Goal: Information Seeking & Learning: Learn about a topic

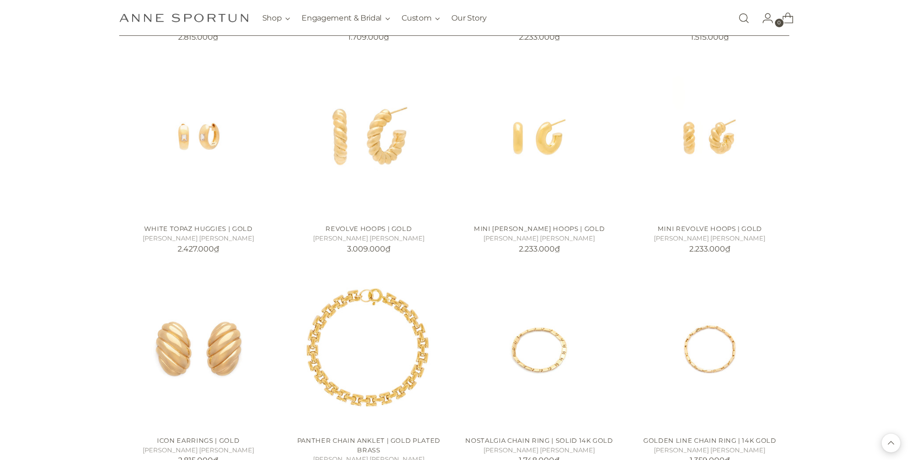
scroll to position [670, 0]
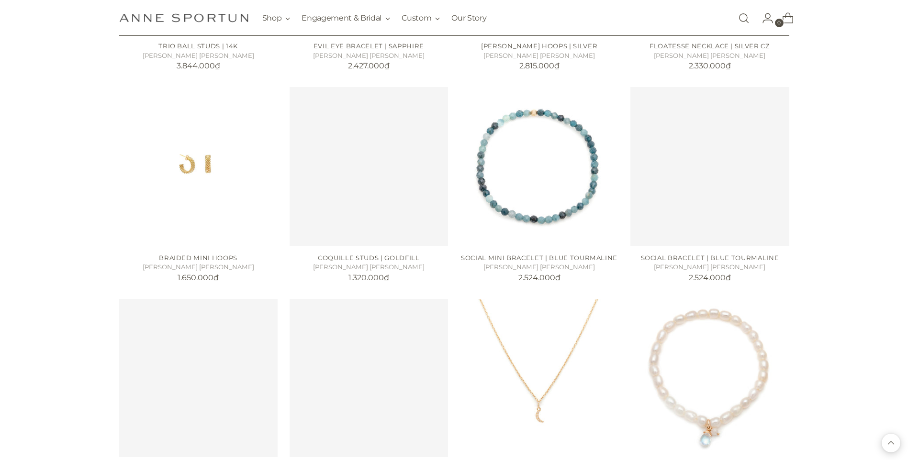
scroll to position [1531, 0]
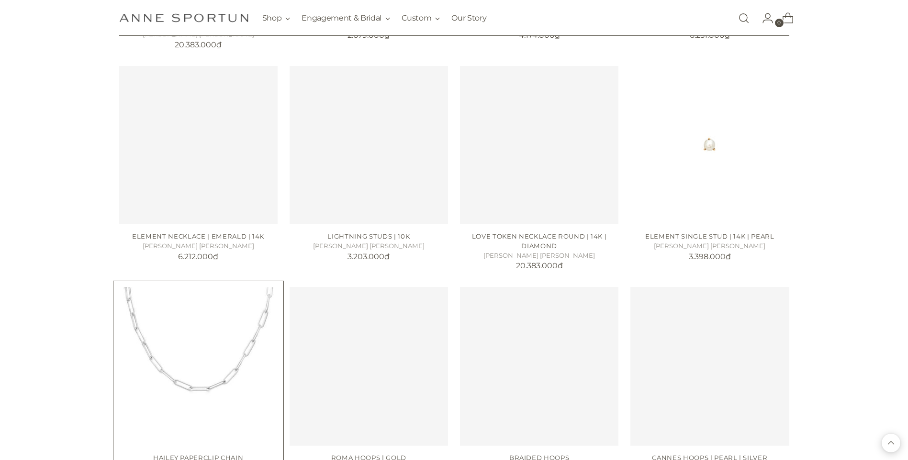
scroll to position [2392, 0]
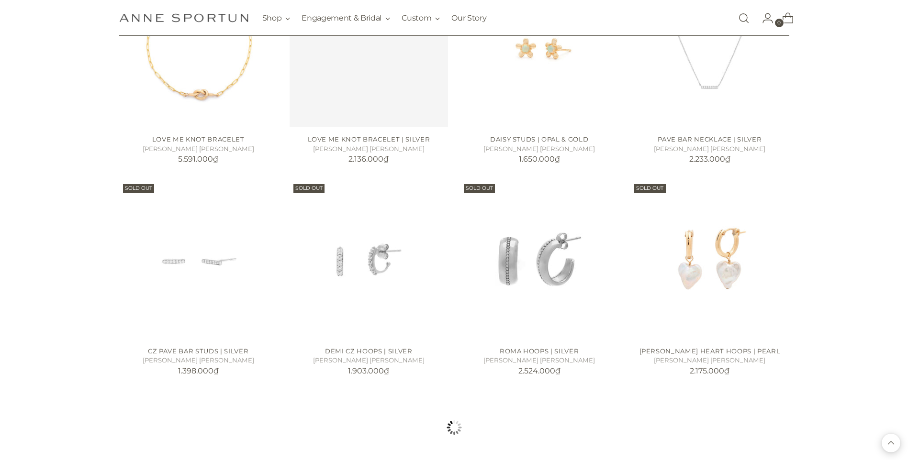
scroll to position [3301, 0]
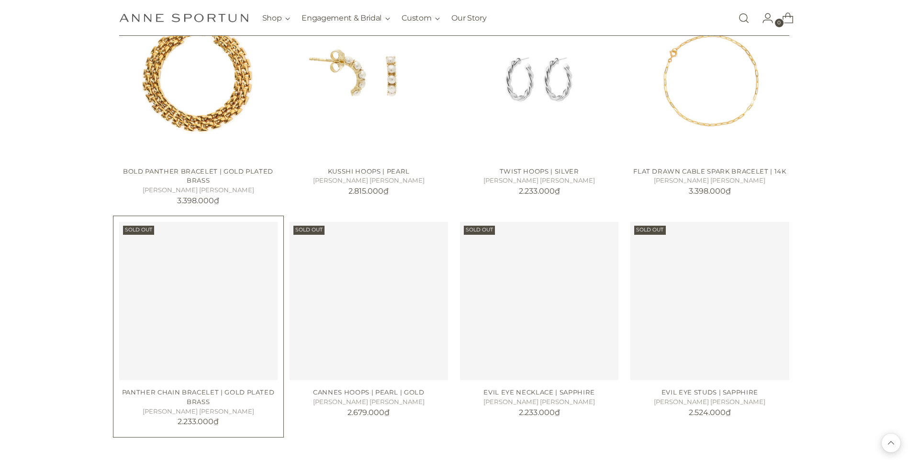
scroll to position [4115, 0]
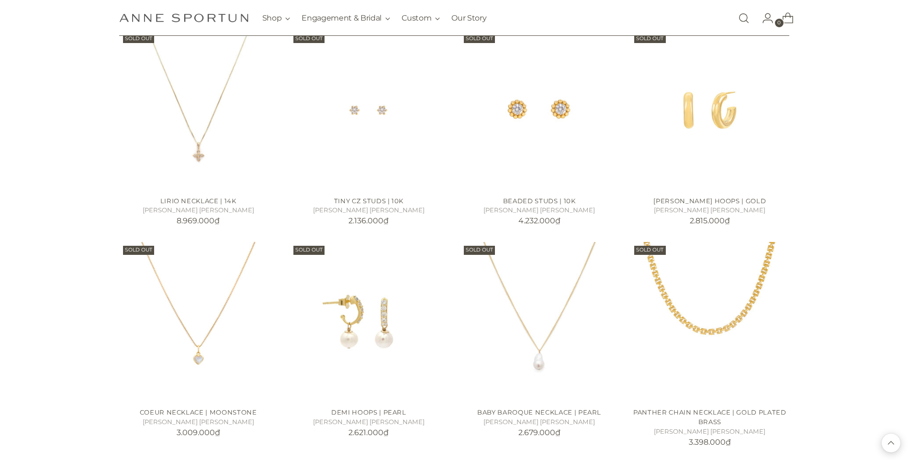
scroll to position [4545, 0]
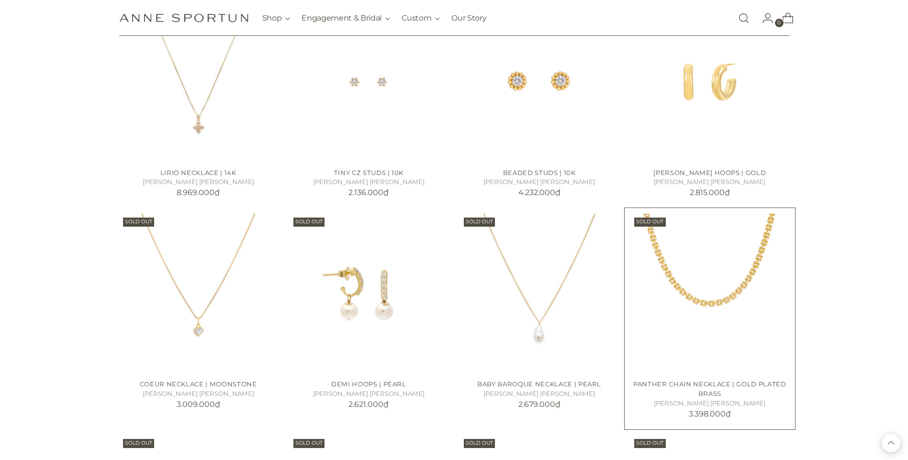
click at [0, 0] on img "Panther Chain Necklace | Gold Plated Brass" at bounding box center [0, 0] width 0 height 0
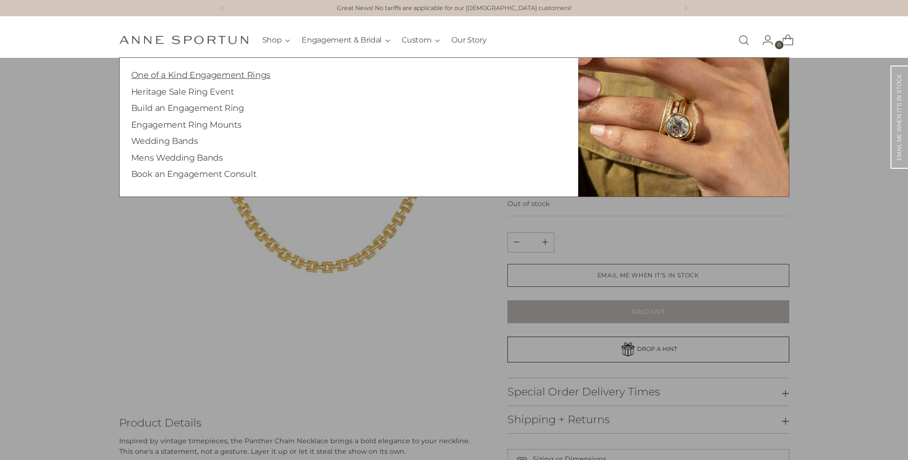
click at [236, 72] on link "One of a Kind Engagement Rings" at bounding box center [200, 75] width 139 height 10
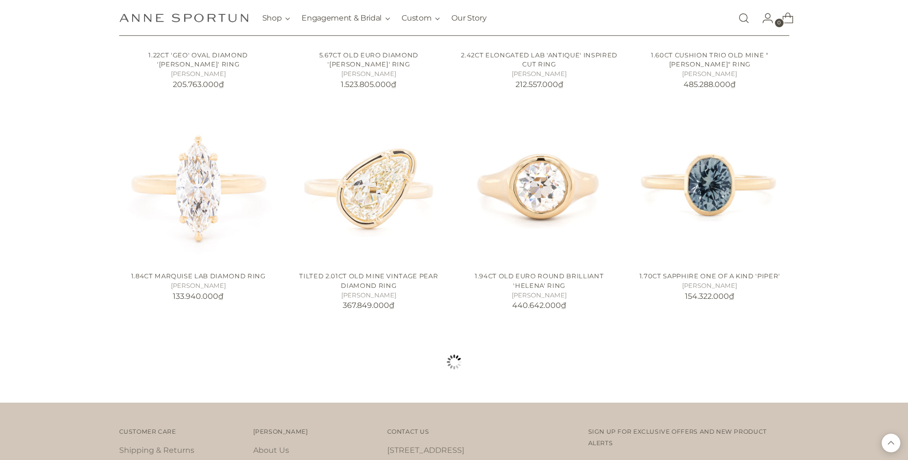
scroll to position [813, 0]
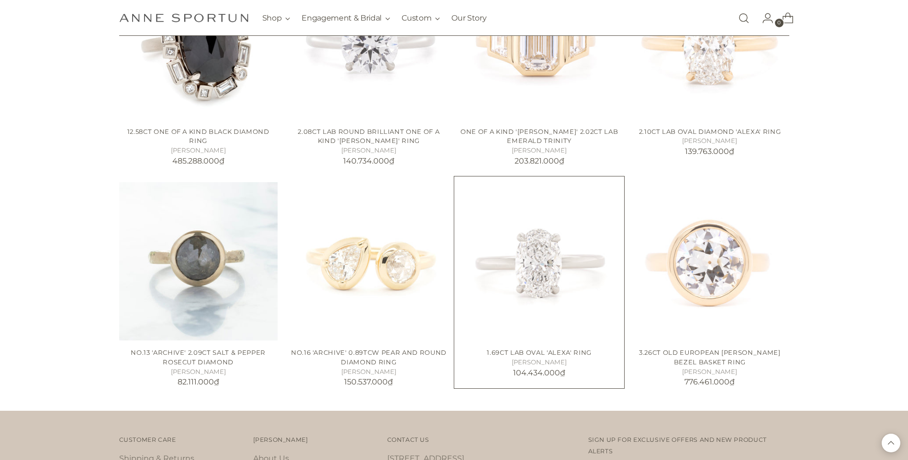
scroll to position [1196, 0]
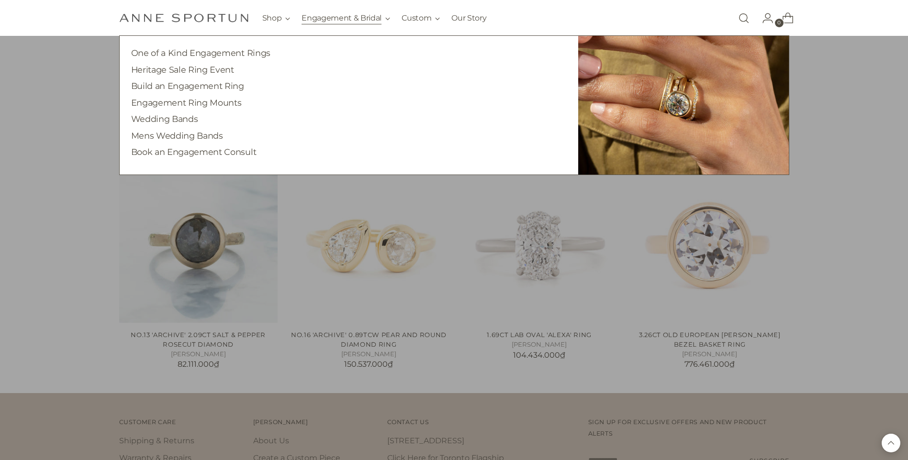
click at [343, 21] on button "Engagement & Bridal" at bounding box center [345, 18] width 89 height 21
click at [203, 71] on link "Heritage Sale Ring Event" at bounding box center [182, 70] width 103 height 10
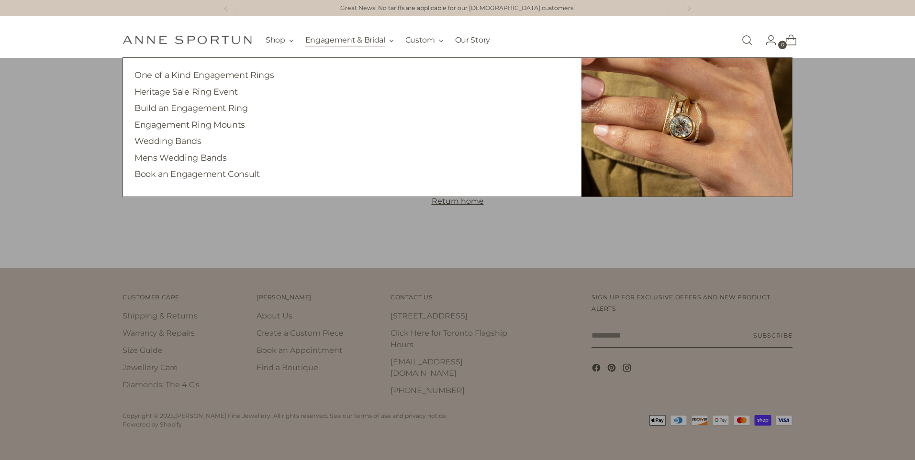
click at [349, 40] on button "Engagement & Bridal" at bounding box center [349, 40] width 89 height 21
click at [226, 110] on link "Build an Engagement Ring" at bounding box center [190, 108] width 113 height 10
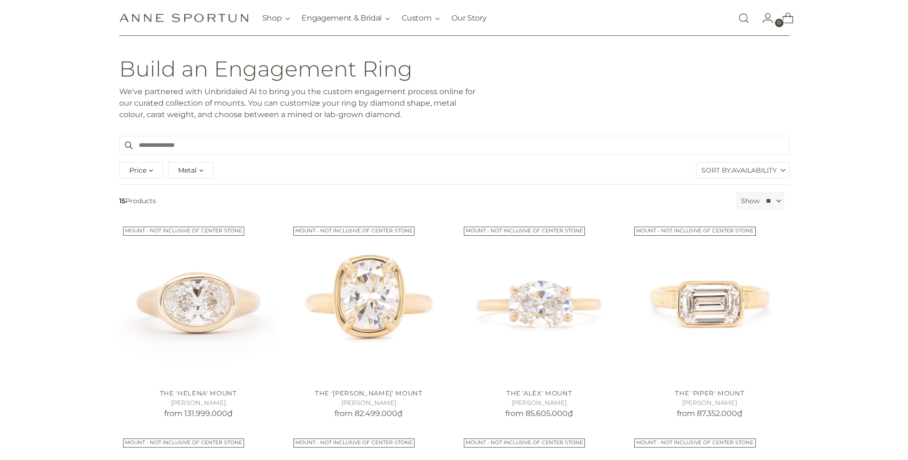
scroll to position [96, 0]
